Goal: Task Accomplishment & Management: Complete application form

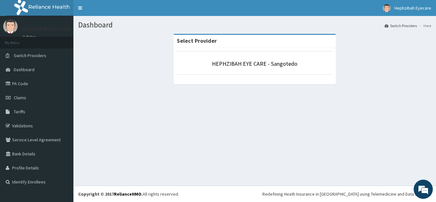
click at [27, 35] on link "Online" at bounding box center [29, 37] width 15 height 4
click at [417, 26] on ol "Switch Providers Here" at bounding box center [408, 26] width 50 height 10
click at [411, 26] on link "Switch Providers" at bounding box center [400, 25] width 32 height 5
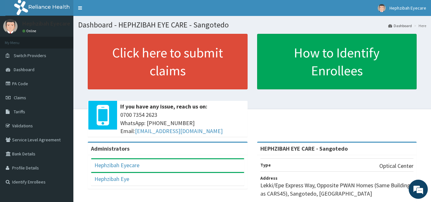
click at [26, 30] on link "Online" at bounding box center [29, 31] width 15 height 4
click at [79, 6] on link "Toggle navigation" at bounding box center [79, 8] width 13 height 16
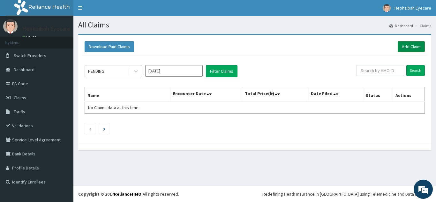
click at [419, 43] on link "Add Claim" at bounding box center [410, 46] width 27 height 11
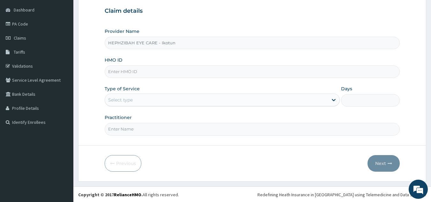
scroll to position [60, 0]
click at [248, 73] on input "HMO ID" at bounding box center [252, 71] width 295 height 12
paste input "ECS/10026/A"
type input "ECS/10026/A"
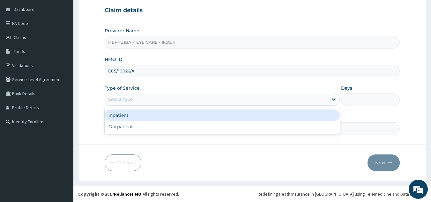
click at [216, 95] on div "Select type" at bounding box center [216, 99] width 223 height 10
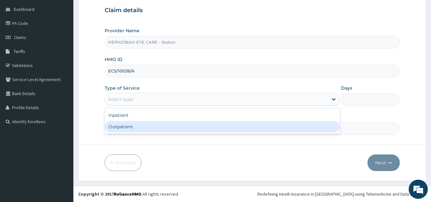
click at [186, 123] on div "Outpatient" at bounding box center [222, 126] width 235 height 11
type input "1"
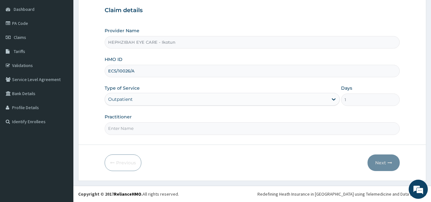
click at [173, 128] on input "Practitioner" at bounding box center [252, 128] width 295 height 12
type input "DR MERCY"
click at [379, 160] on button "Next" at bounding box center [383, 162] width 32 height 17
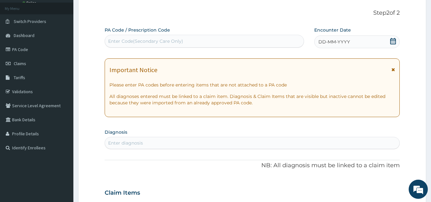
scroll to position [33, 0]
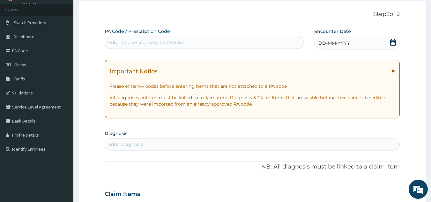
click at [213, 45] on div "Enter Code(Secondary Care Only)" at bounding box center [204, 42] width 199 height 10
paste input "PA/6B2196"
type input "PA/6B2196"
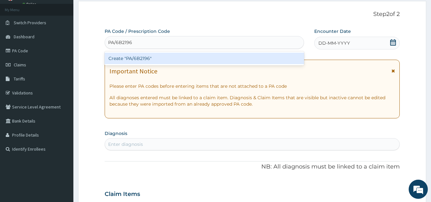
click at [175, 57] on div "Create "PA/6B2196"" at bounding box center [205, 58] width 200 height 11
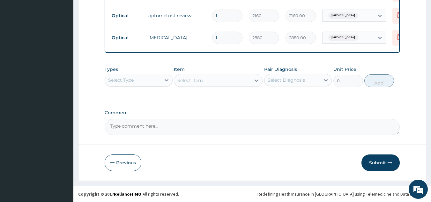
scroll to position [299, 0]
click at [375, 161] on button "Submit" at bounding box center [380, 162] width 38 height 17
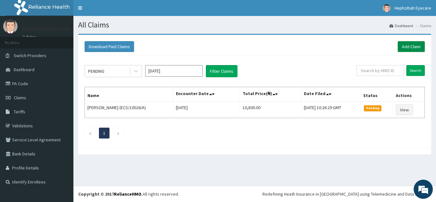
click at [410, 45] on link "Add Claim" at bounding box center [410, 46] width 27 height 11
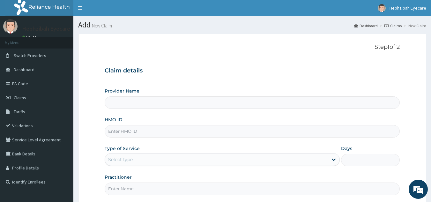
type input "HEPHZIBAH EYE CARE - Ikotun"
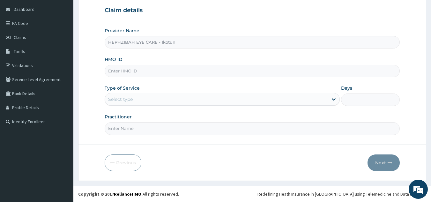
click at [200, 75] on input "HMO ID" at bounding box center [252, 71] width 295 height 12
paste input "EUH/10069/A"
type input "EUH/10069/A"
click at [174, 99] on div "Select type" at bounding box center [216, 99] width 223 height 10
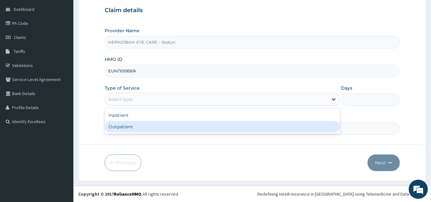
click at [145, 127] on div "Outpatient" at bounding box center [222, 126] width 235 height 11
type input "1"
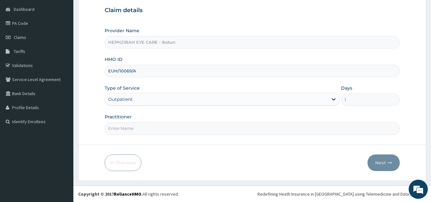
click at [147, 127] on input "Practitioner" at bounding box center [252, 128] width 295 height 12
type input "DR MERCY"
click at [243, 161] on div "Previous Next" at bounding box center [252, 162] width 295 height 17
click at [384, 161] on button "Next" at bounding box center [383, 162] width 32 height 17
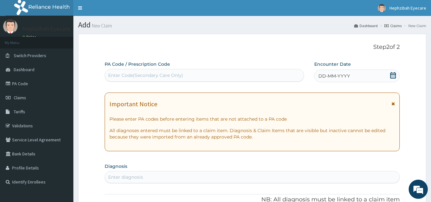
click at [181, 76] on div "Enter Code(Secondary Care Only)" at bounding box center [145, 75] width 75 height 6
paste input "PA/F77B50"
type input "PA/F77B50"
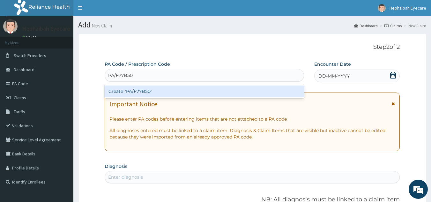
click at [145, 90] on div "Create "PA/F77B50"" at bounding box center [205, 90] width 200 height 11
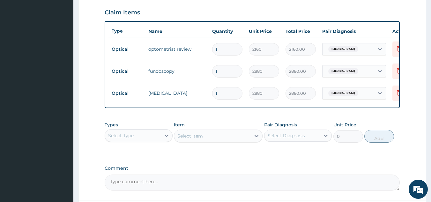
scroll to position [277, 0]
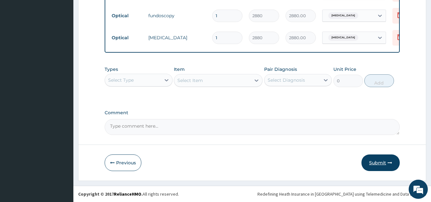
click at [368, 157] on button "Submit" at bounding box center [380, 162] width 38 height 17
